Goal: Browse casually

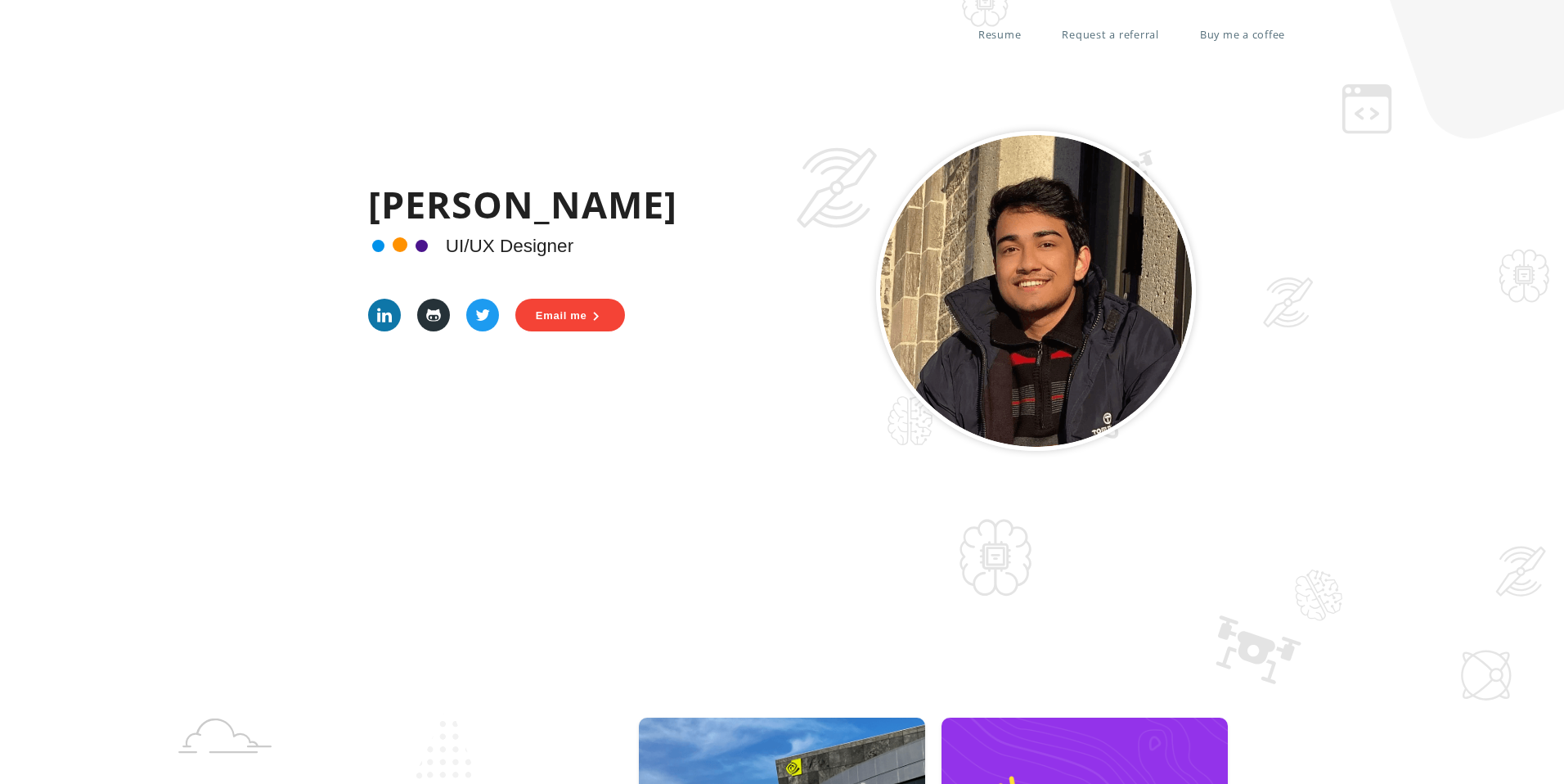
scroll to position [873, 0]
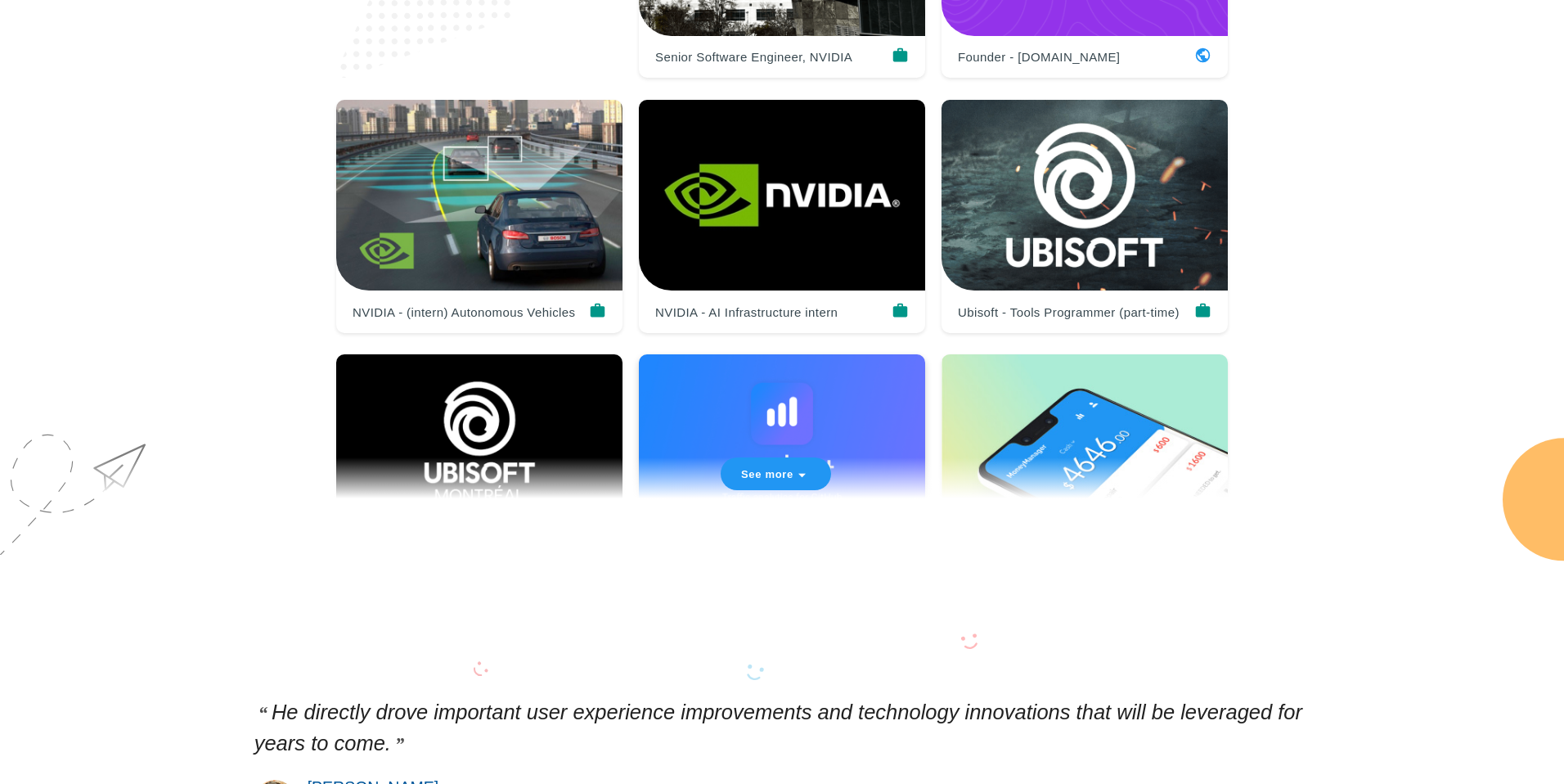
click at [797, 456] on div at bounding box center [782, 471] width 286 height 233
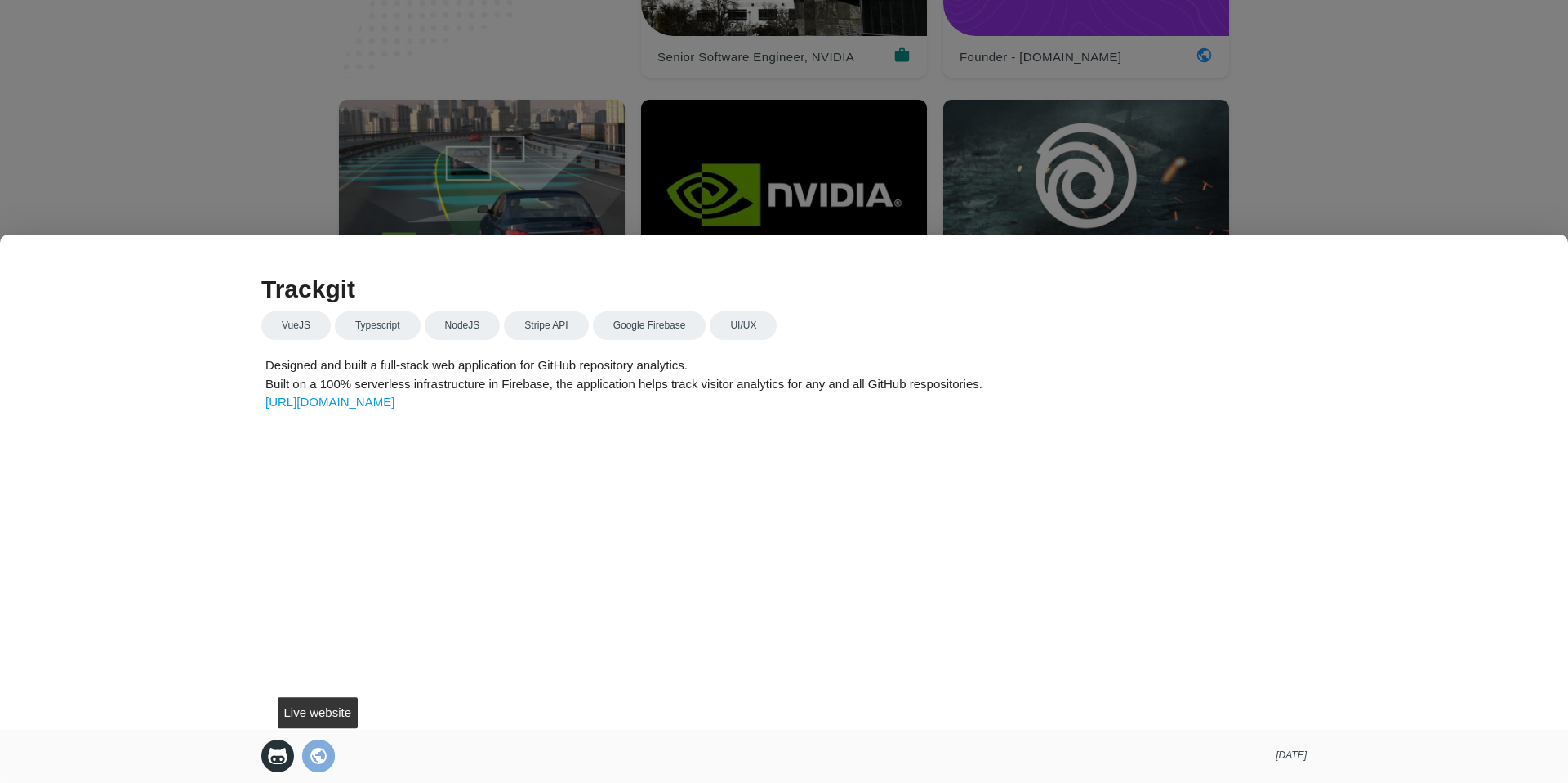
click at [323, 759] on icon "public" at bounding box center [319, 756] width 20 height 33
click at [802, 161] on div at bounding box center [784, 294] width 1568 height 979
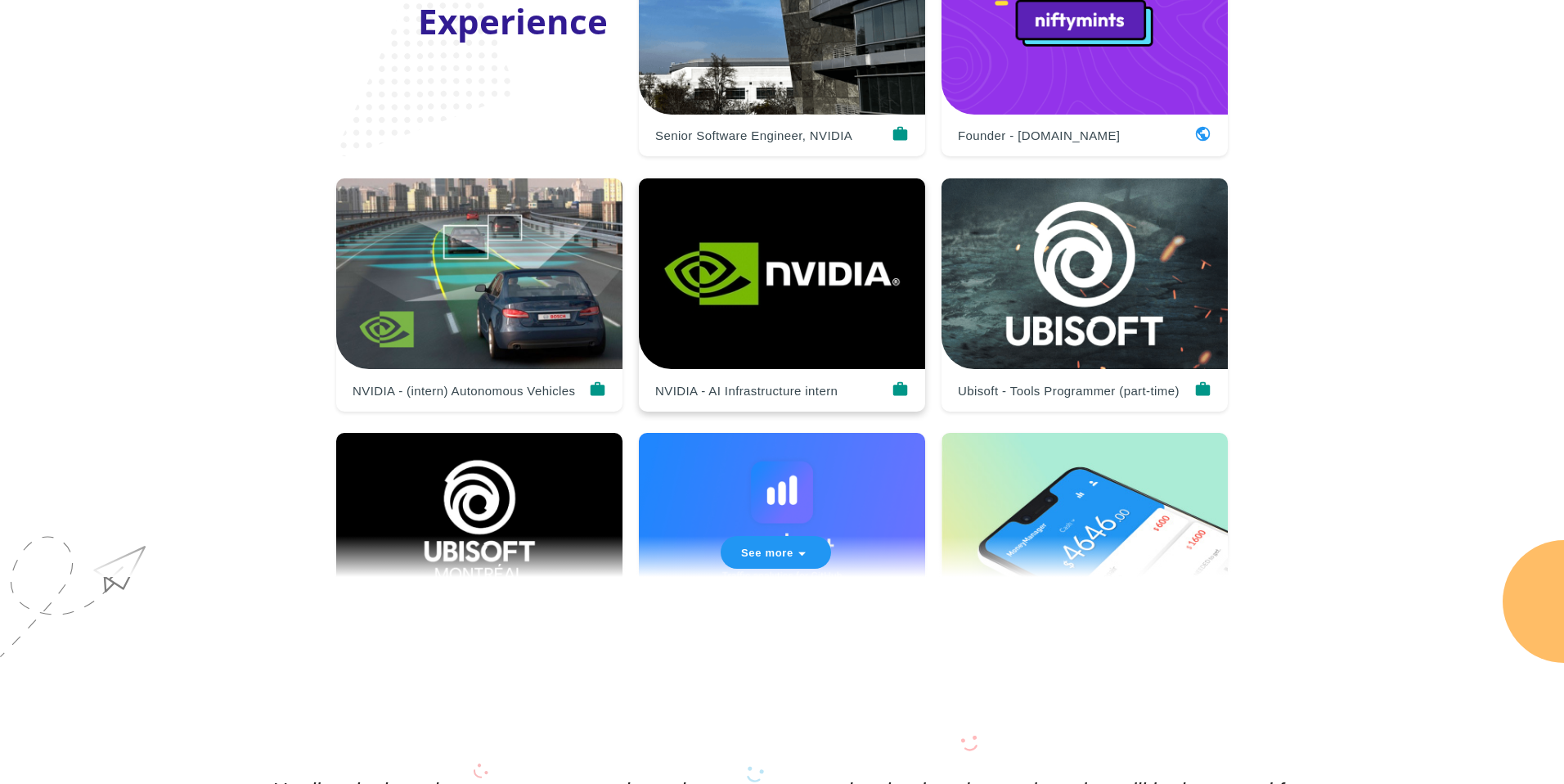
scroll to position [739, 0]
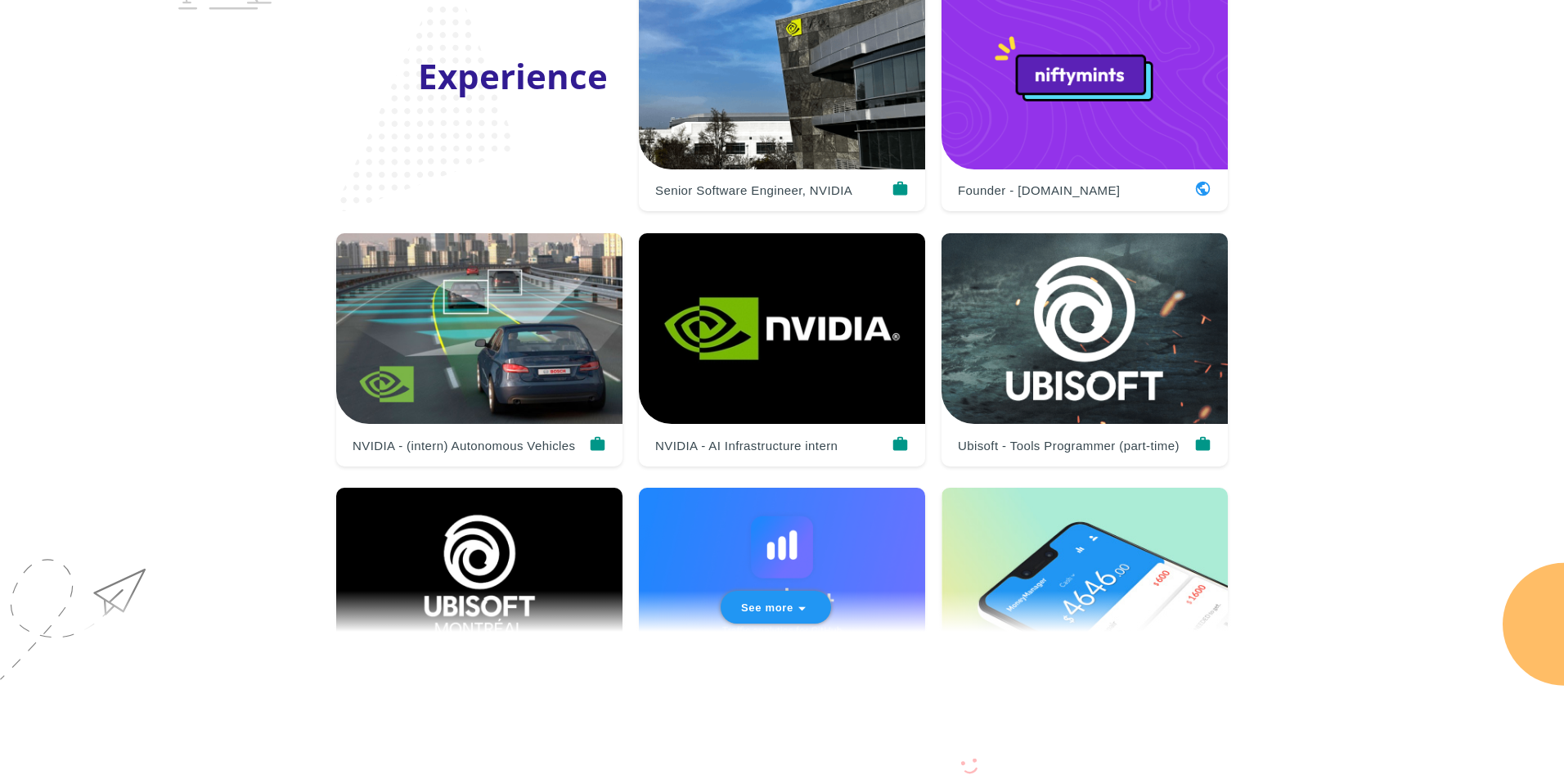
click at [781, 603] on span "See more" at bounding box center [768, 607] width 53 height 12
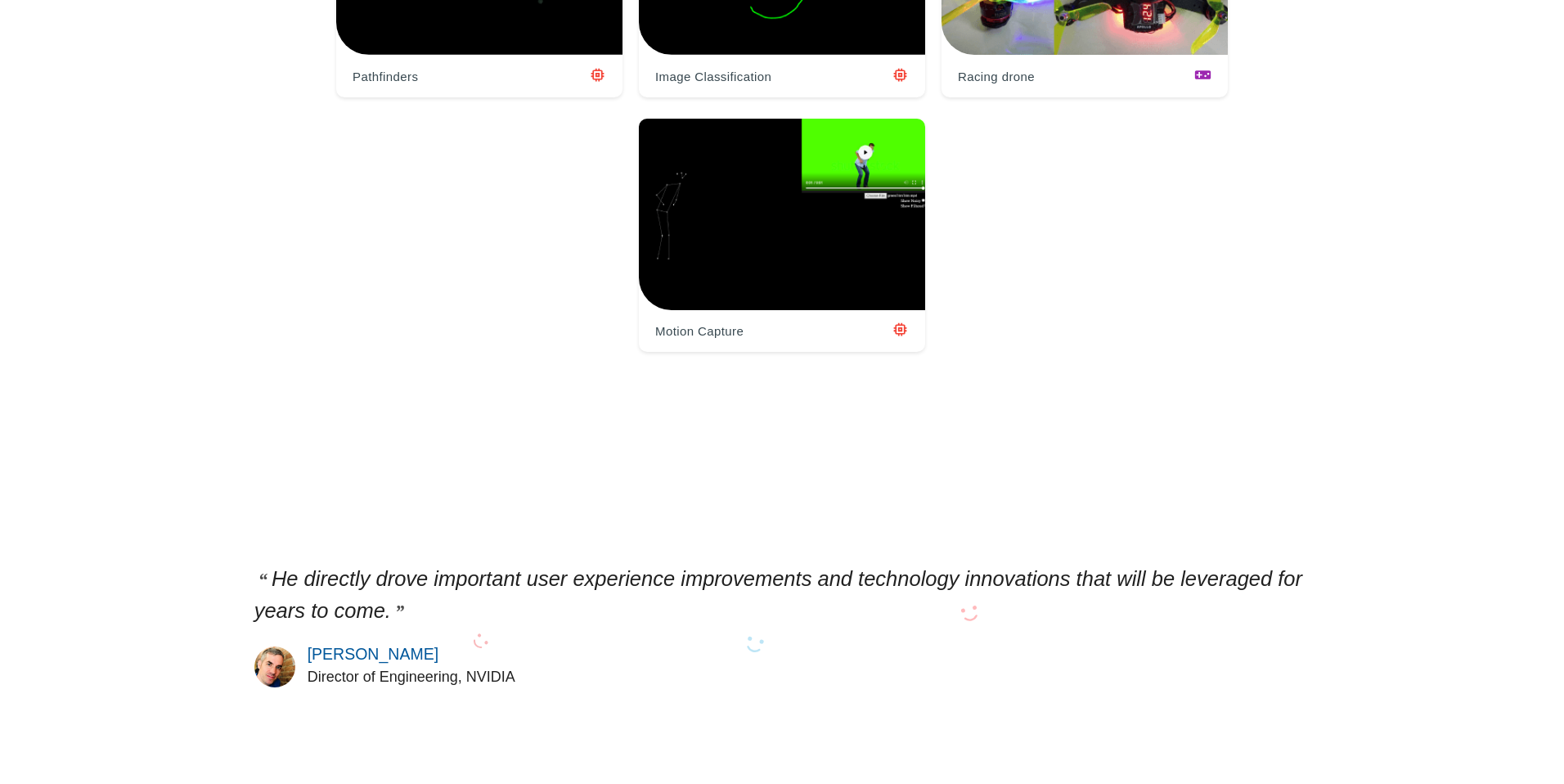
scroll to position [2416, 0]
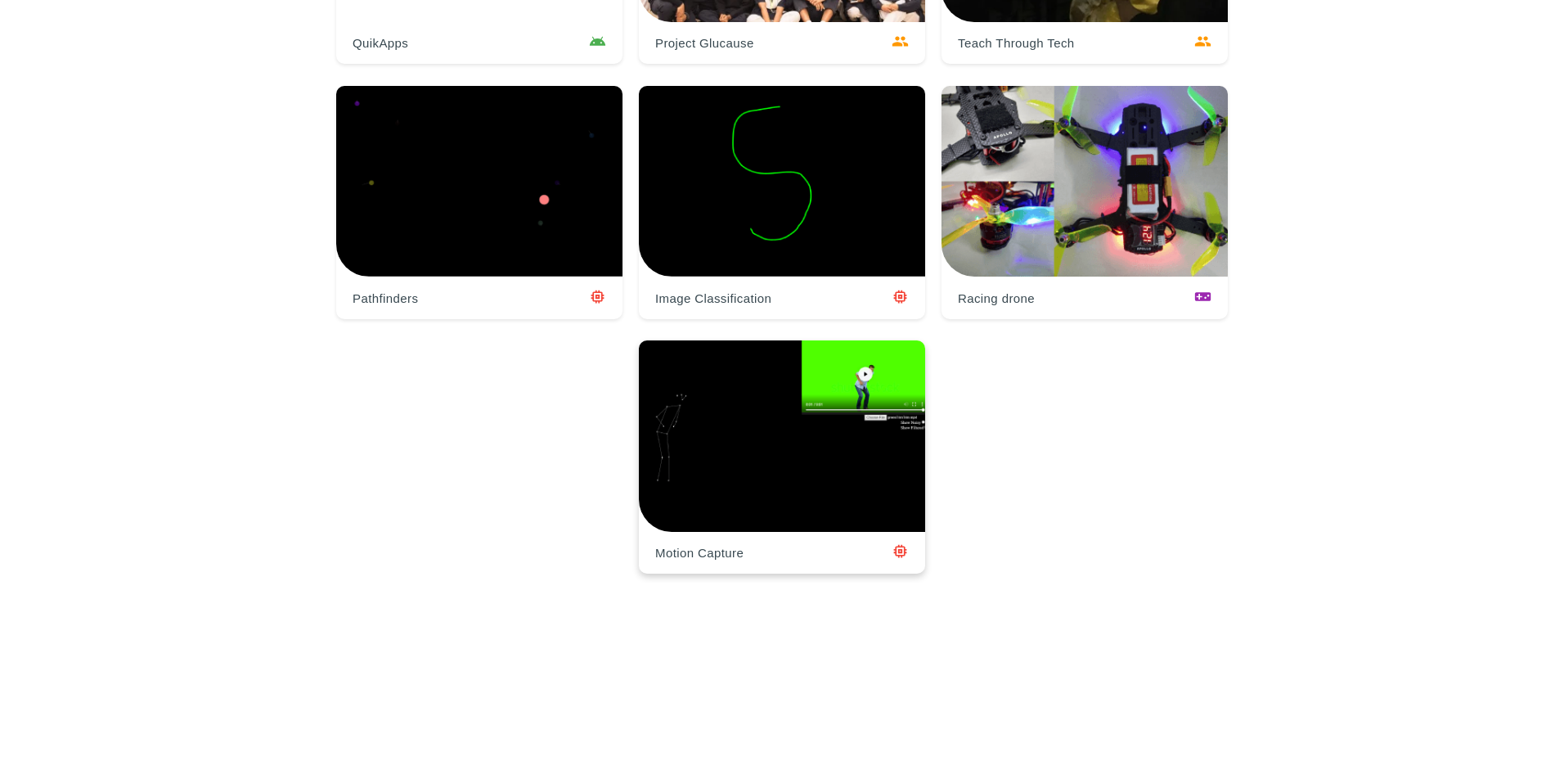
click at [766, 438] on div at bounding box center [782, 457] width 286 height 233
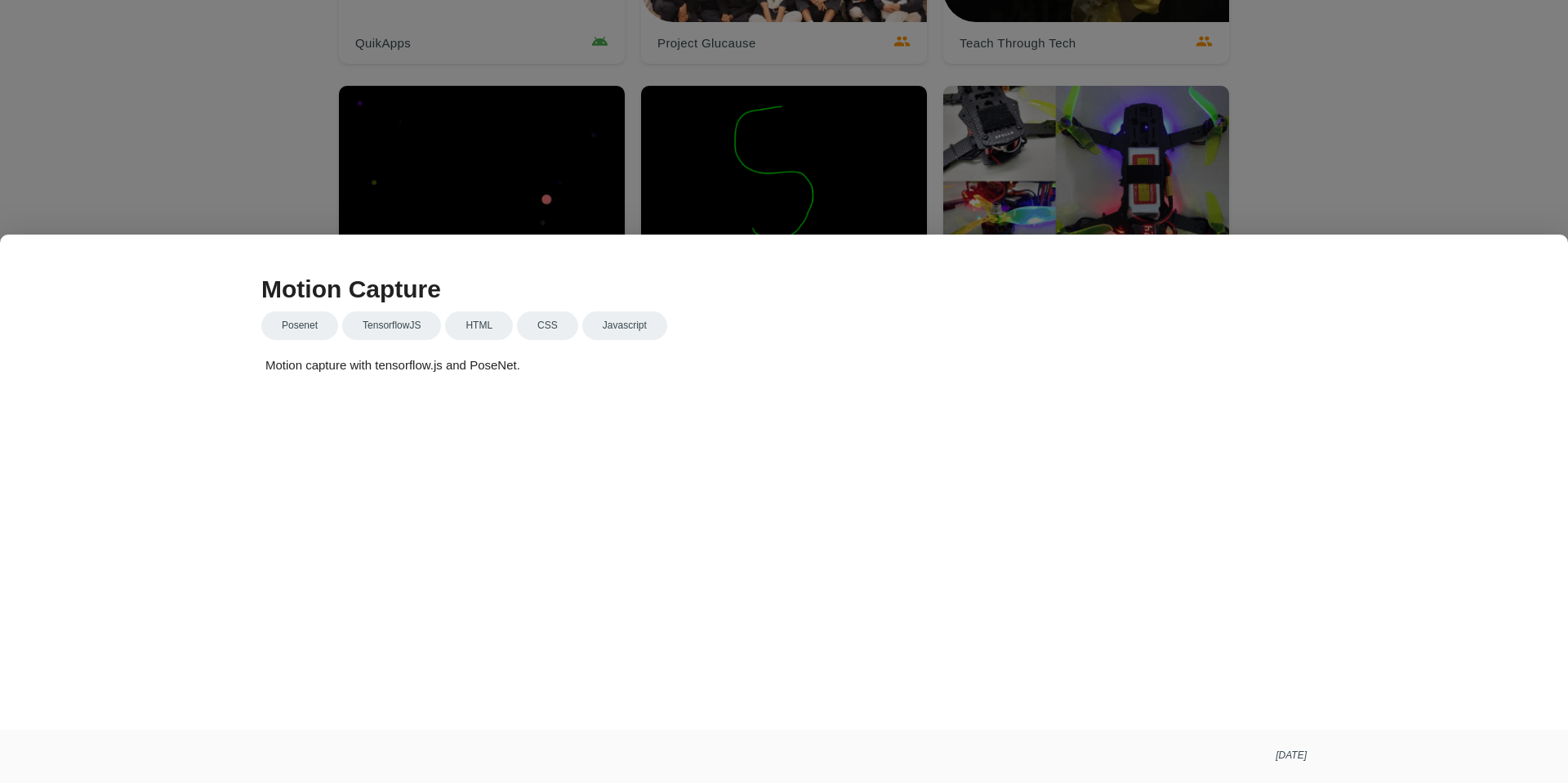
click at [995, 186] on div at bounding box center [784, 294] width 1568 height 979
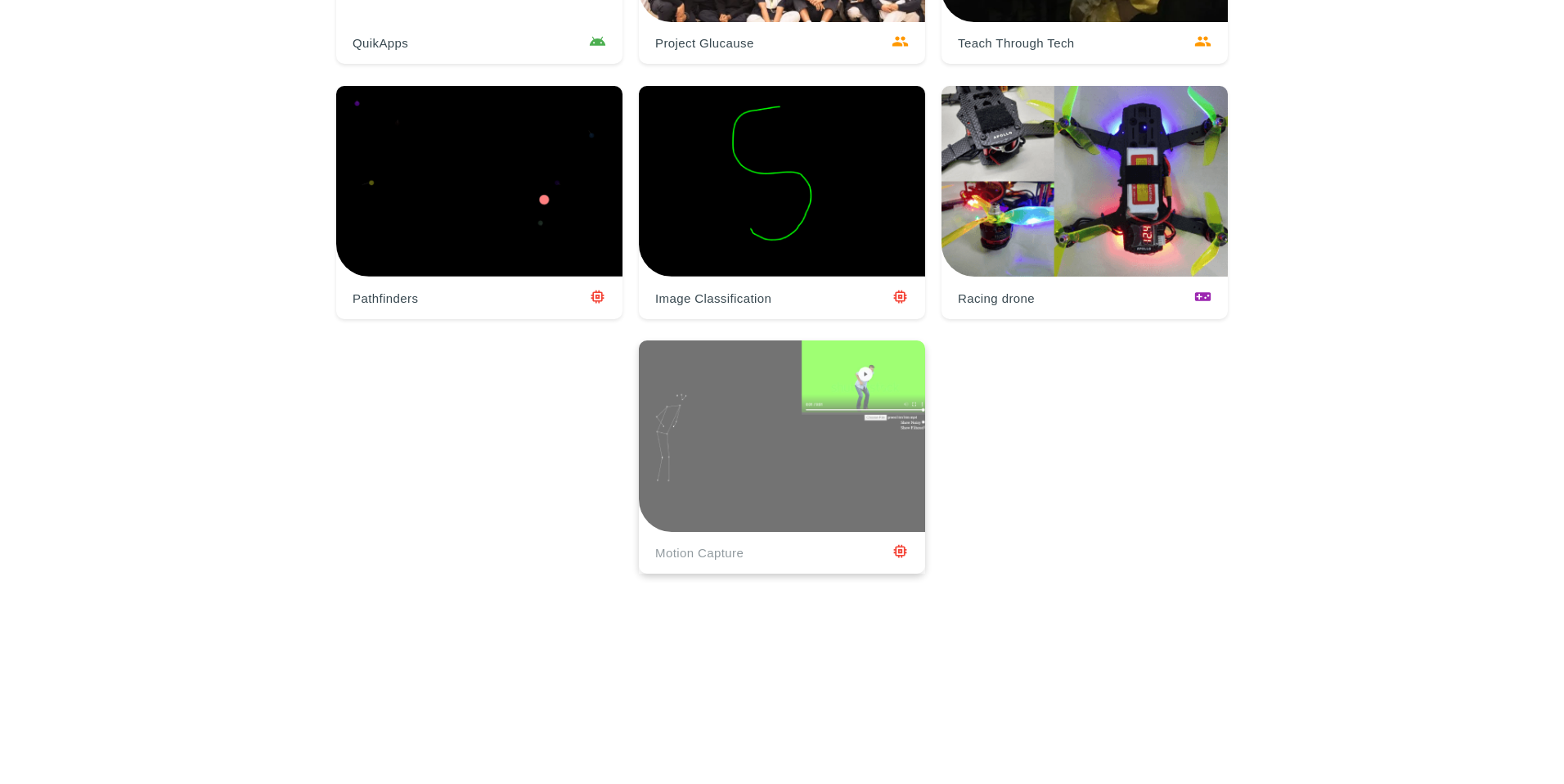
click at [739, 396] on div at bounding box center [782, 457] width 286 height 233
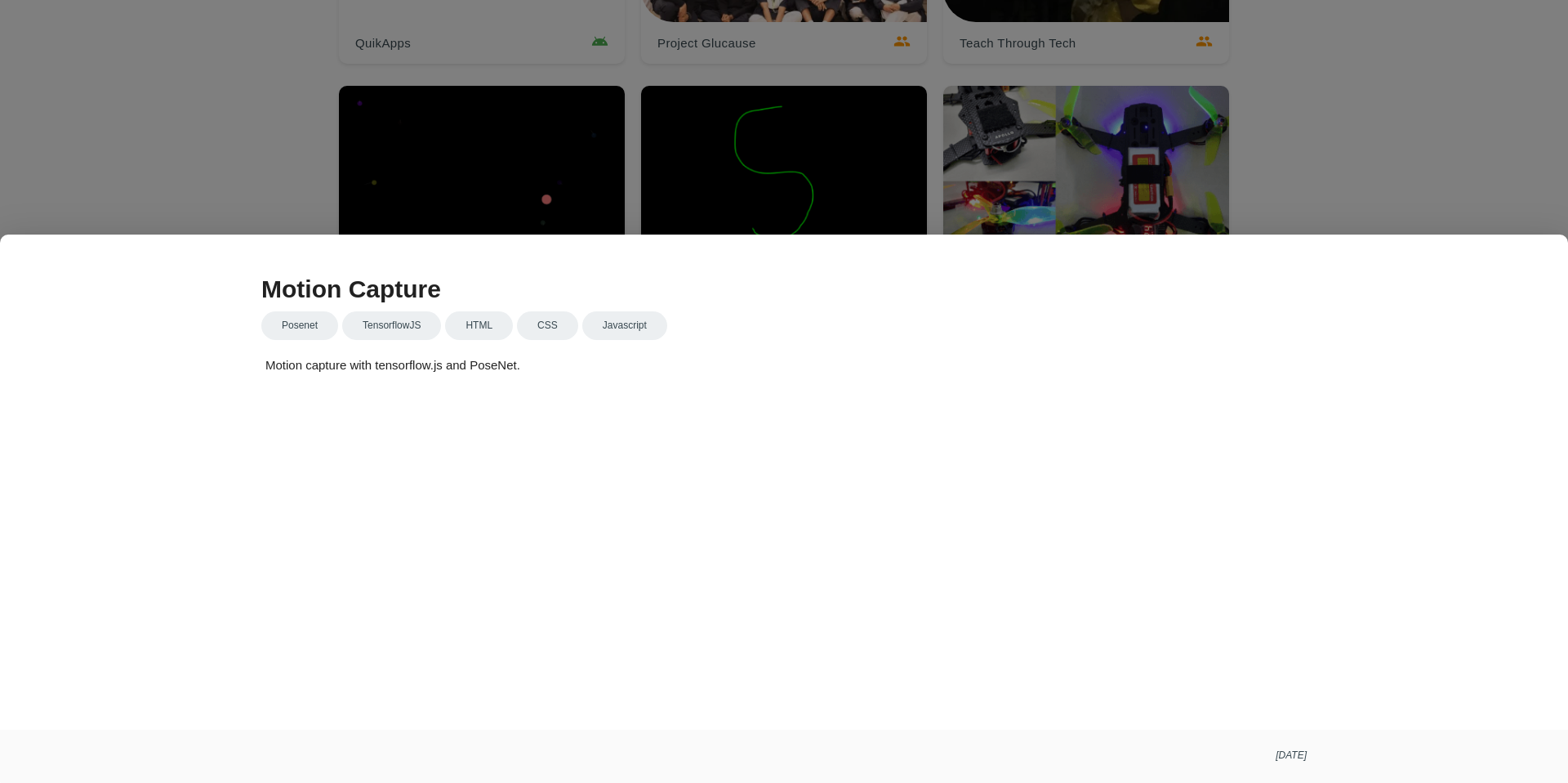
click at [1100, 127] on div at bounding box center [784, 294] width 1568 height 979
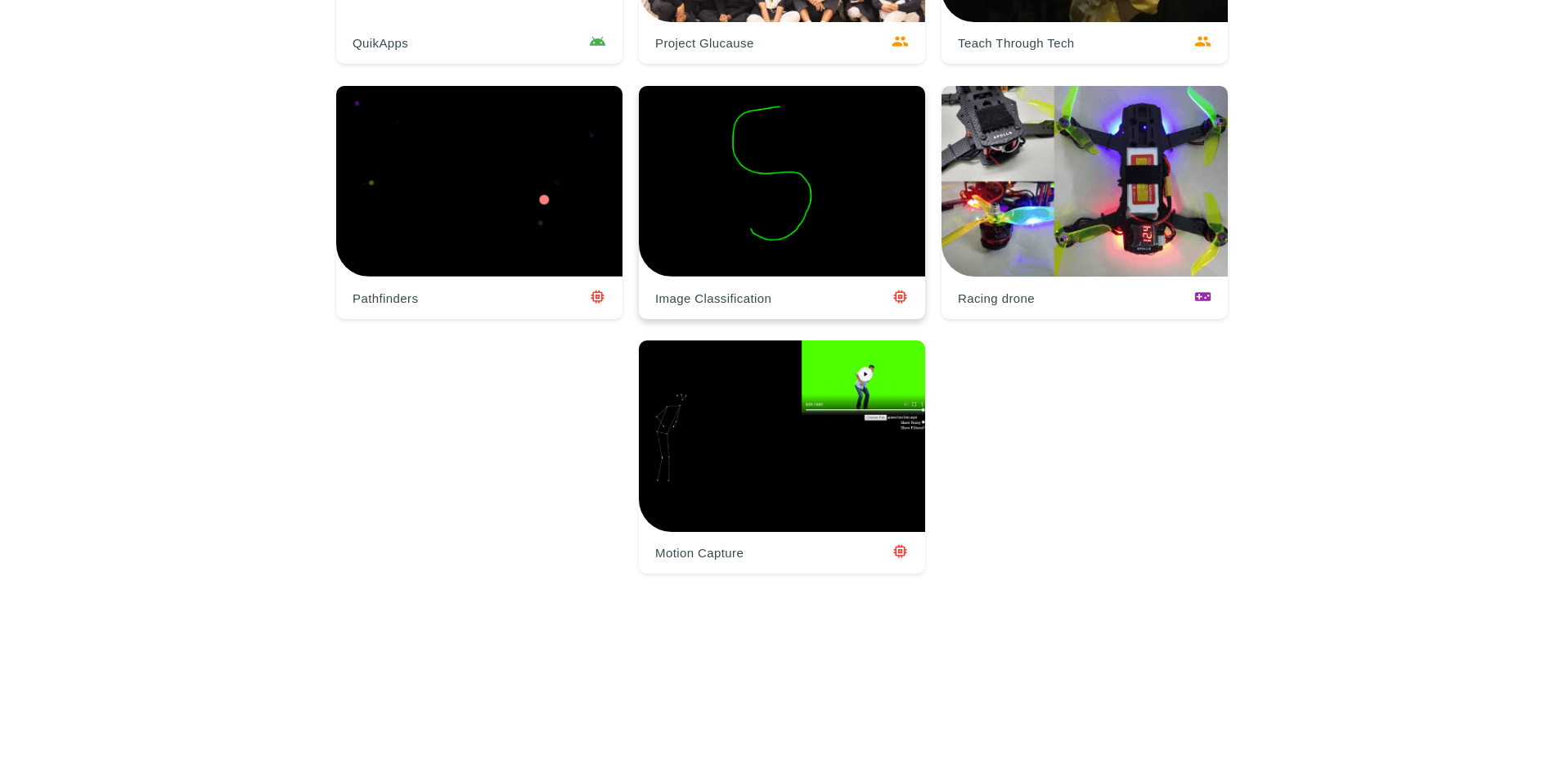
click at [797, 180] on div at bounding box center [782, 202] width 286 height 233
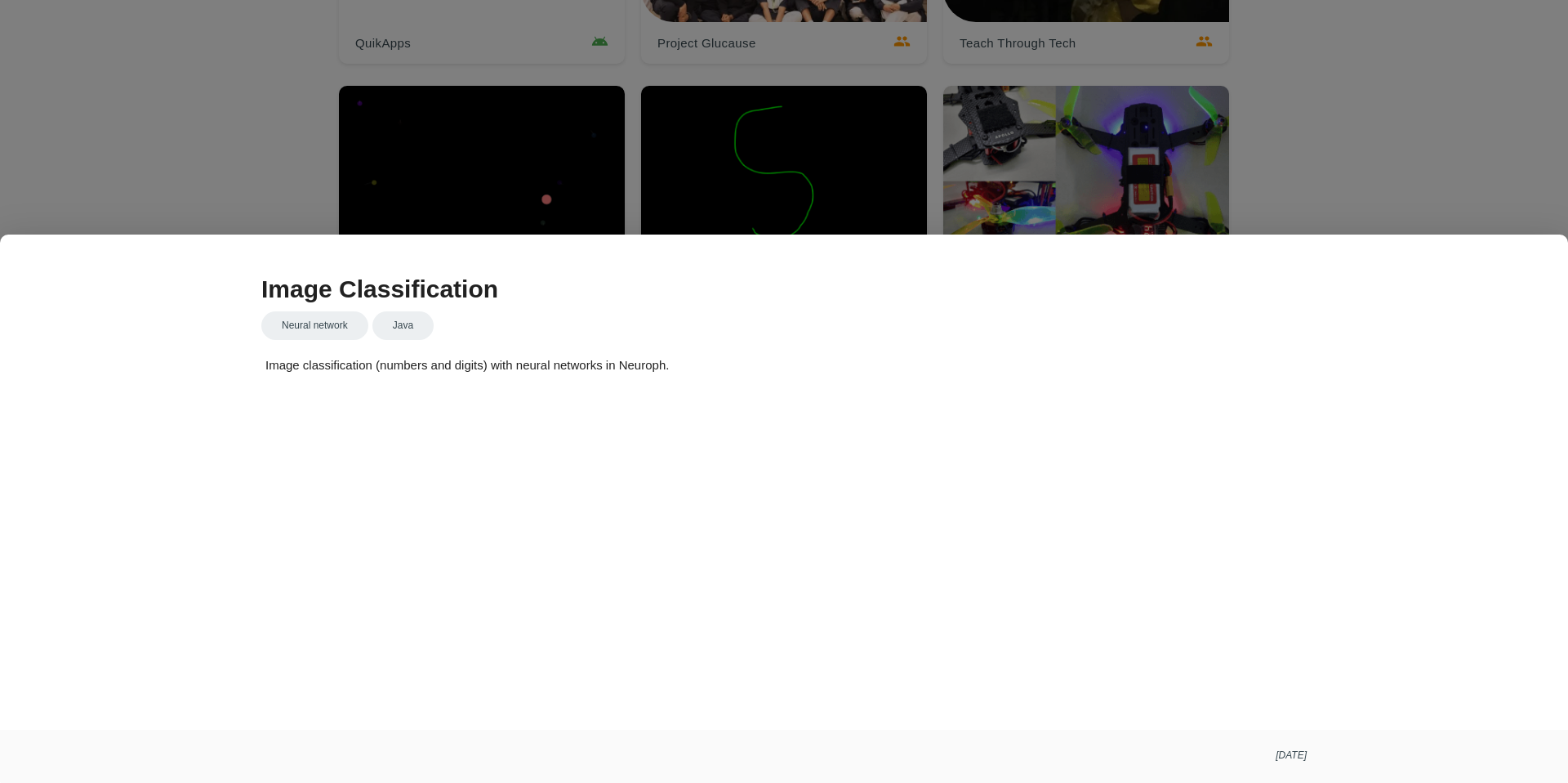
click at [798, 190] on div at bounding box center [784, 294] width 1568 height 979
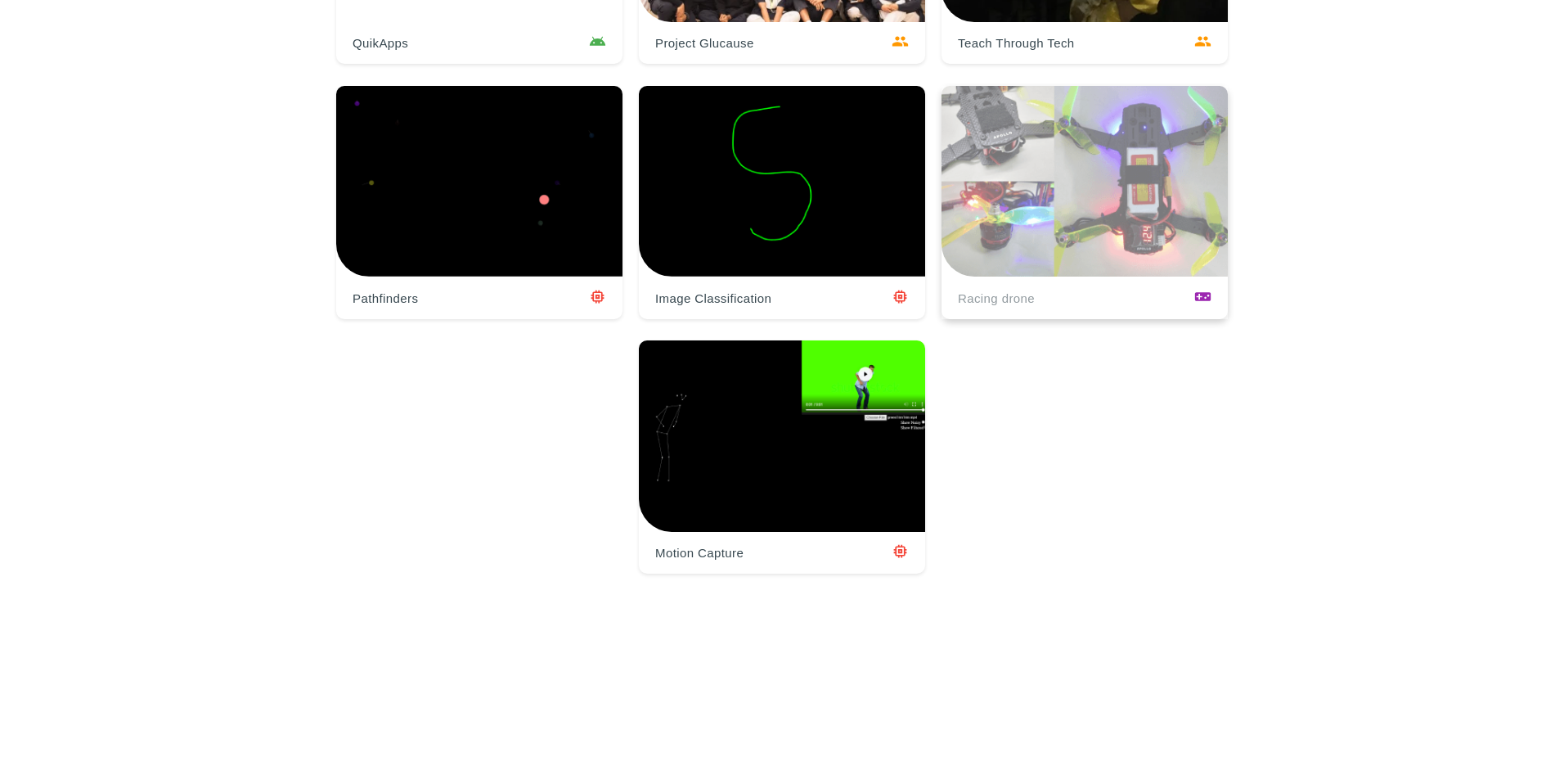
click at [1073, 270] on div at bounding box center [1084, 202] width 286 height 233
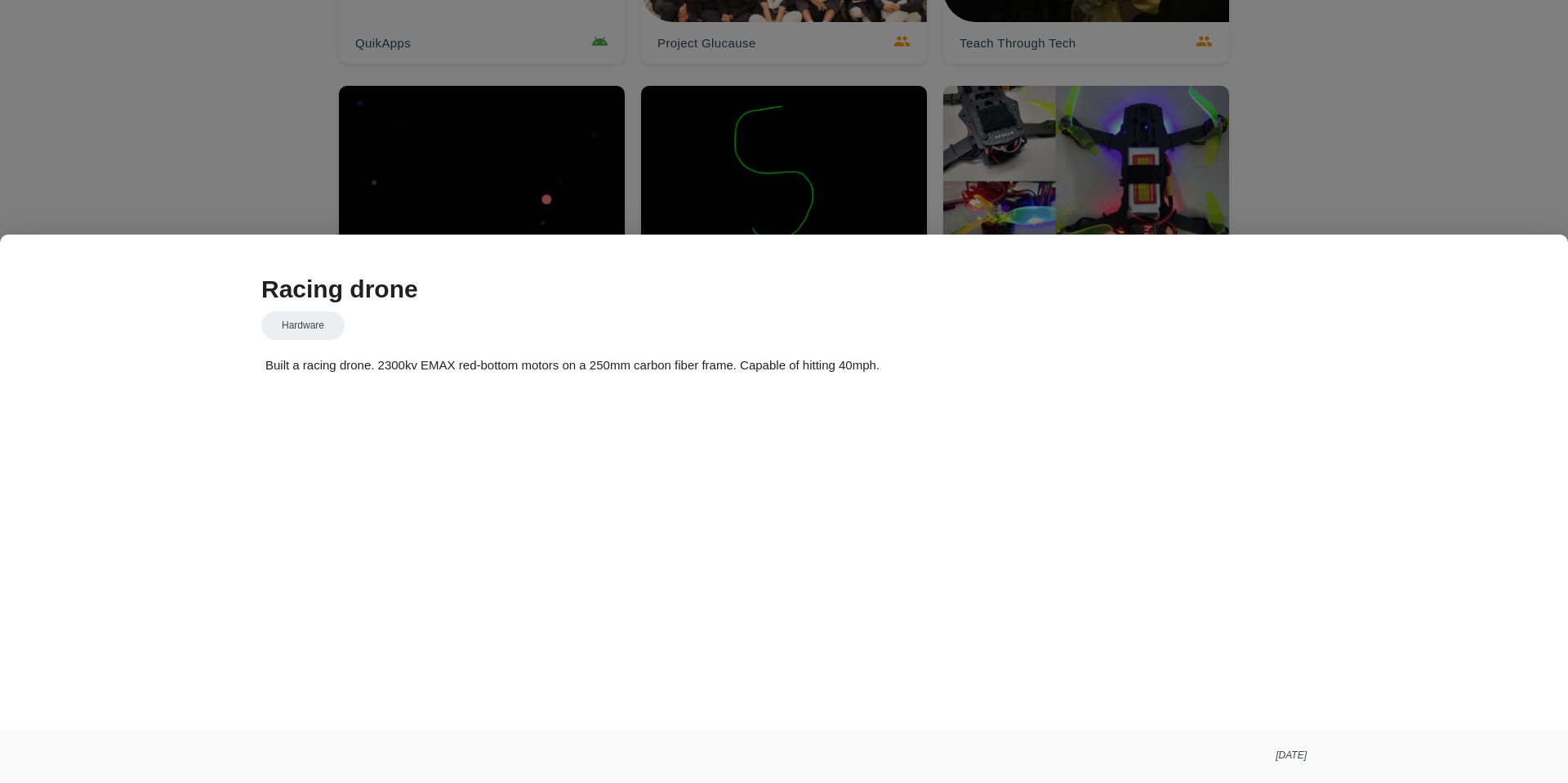
click at [1071, 189] on div at bounding box center [784, 294] width 1568 height 979
